Goal: Check status: Check status

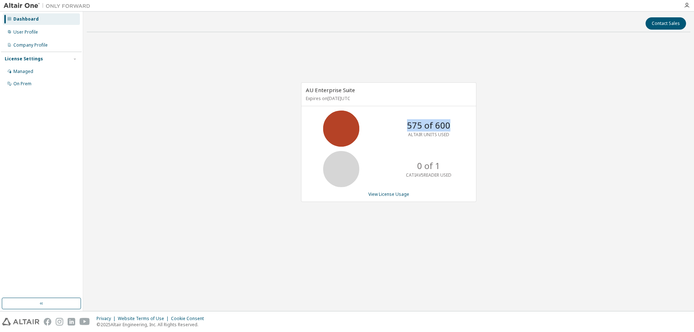
drag, startPoint x: 410, startPoint y: 124, endPoint x: 456, endPoint y: 122, distance: 46.0
click at [456, 122] on div "575 of 600 ALTAIR UNITS USED" at bounding box center [429, 129] width 58 height 36
drag, startPoint x: 413, startPoint y: 135, endPoint x: 445, endPoint y: 136, distance: 32.2
click at [448, 135] on p "ALTAIR UNITS USED" at bounding box center [428, 135] width 41 height 6
click at [547, 84] on div "AU Enterprise Suite Expires on [DATE] UTC 575 of 600 ALTAIR UNITS USED 0 of 1 C…" at bounding box center [389, 146] width 604 height 216
